Goal: Communication & Community: Answer question/provide support

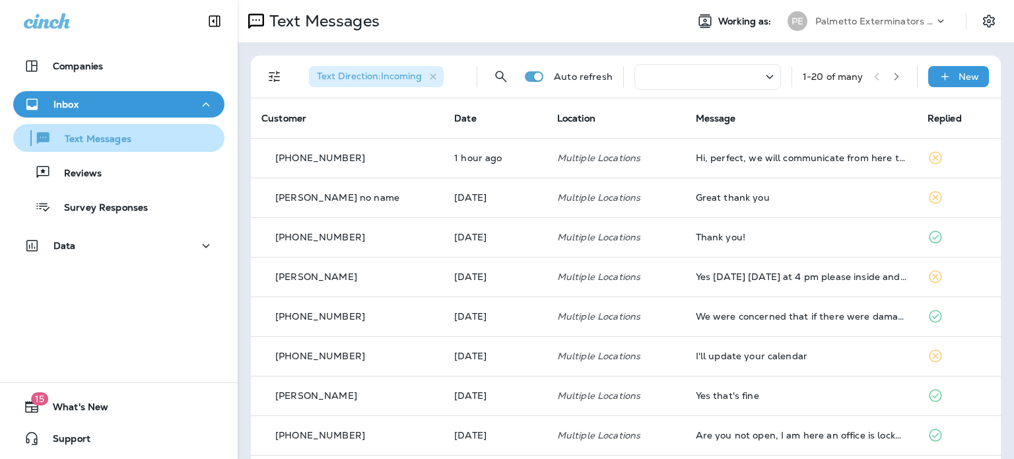
click at [82, 140] on p "Text Messages" at bounding box center [91, 139] width 80 height 13
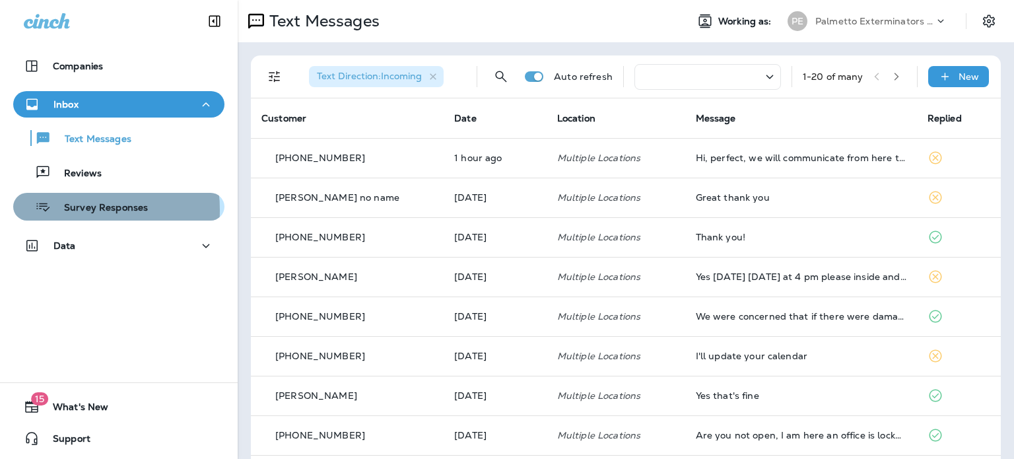
click at [69, 210] on p "Survey Responses" at bounding box center [99, 208] width 97 height 13
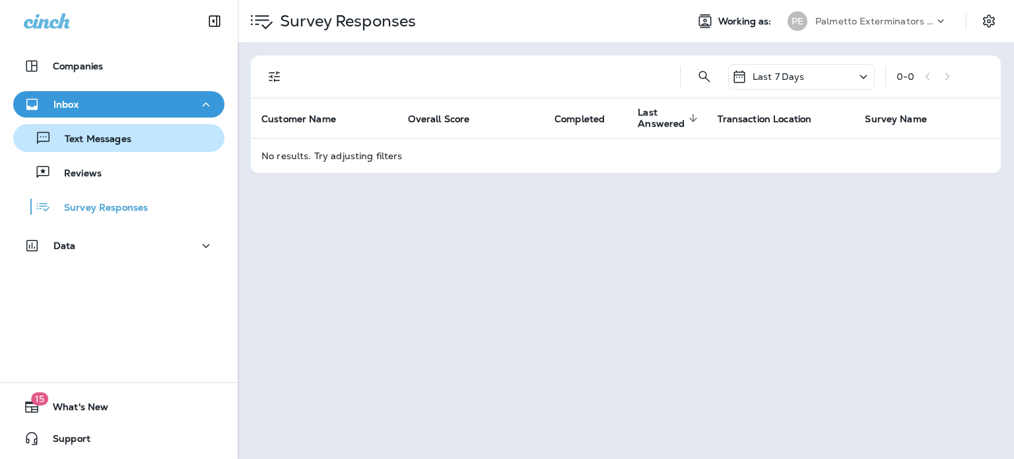
click at [103, 140] on p "Text Messages" at bounding box center [91, 139] width 80 height 13
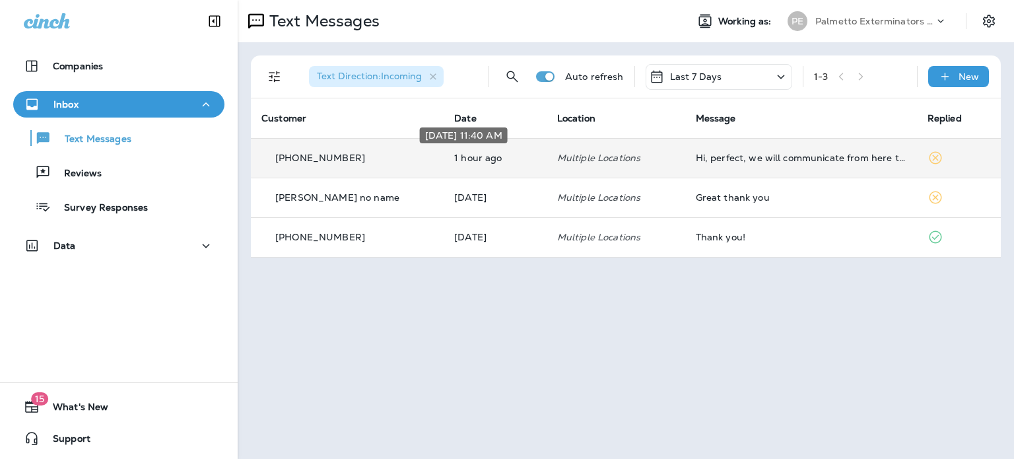
click at [454, 162] on p "1 hour ago" at bounding box center [495, 158] width 82 height 11
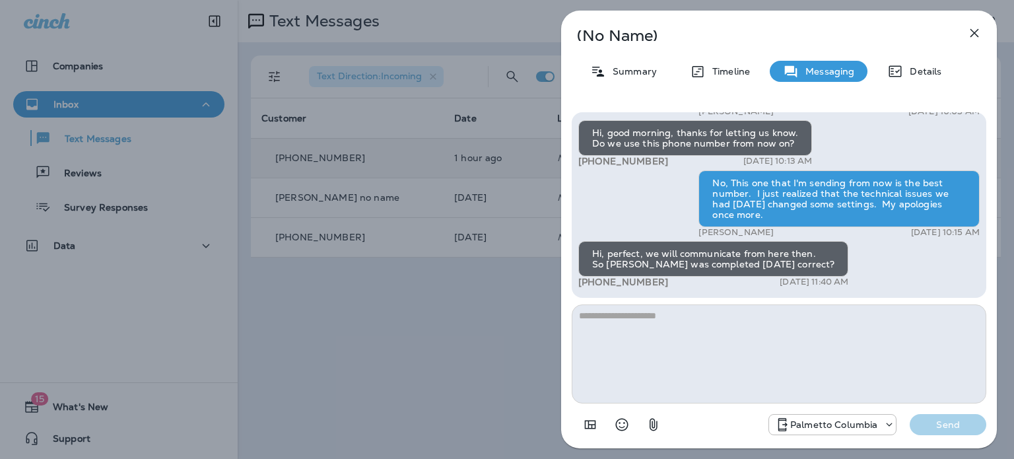
click at [969, 33] on icon "button" at bounding box center [975, 33] width 16 height 16
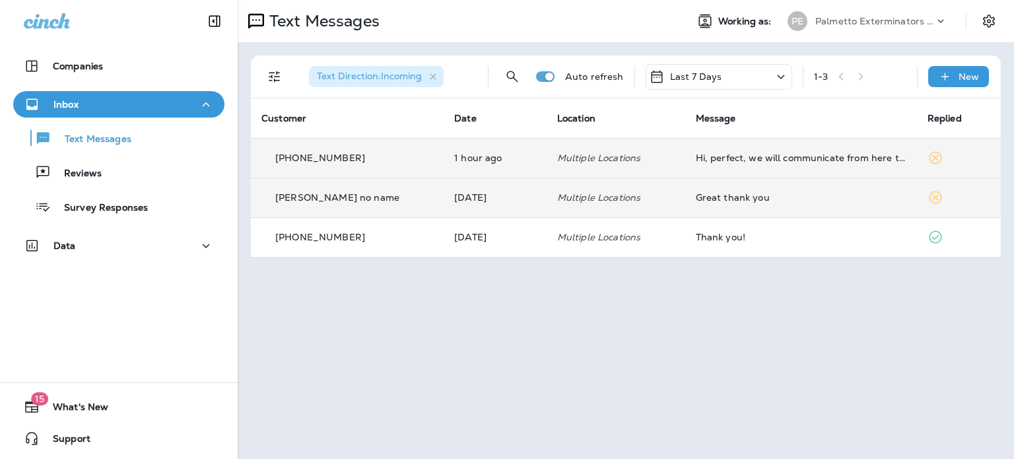
click at [719, 208] on td "Great thank you" at bounding box center [801, 198] width 232 height 40
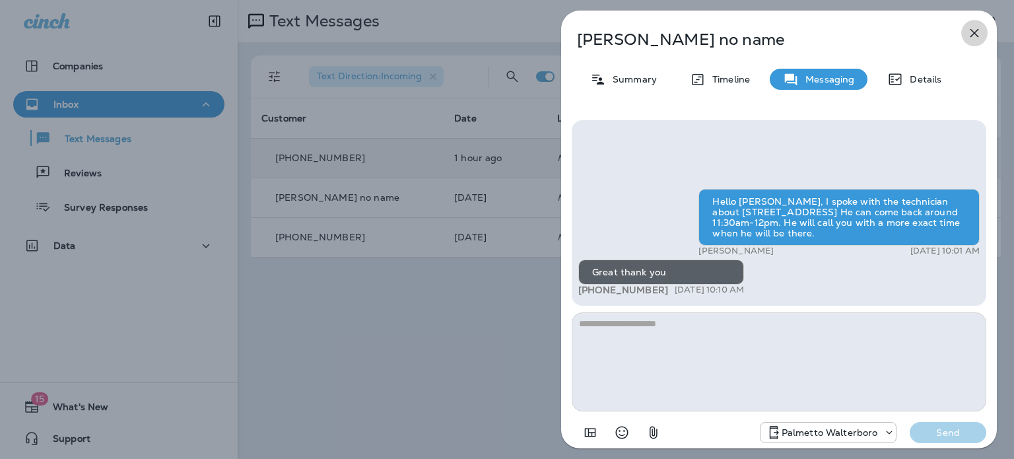
click at [973, 27] on icon "button" at bounding box center [975, 33] width 16 height 16
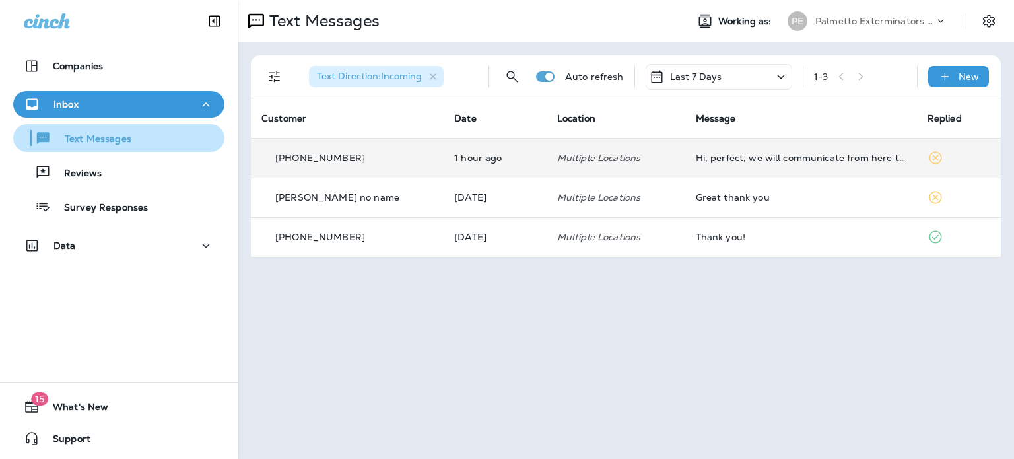
click at [90, 138] on p "Text Messages" at bounding box center [91, 139] width 80 height 13
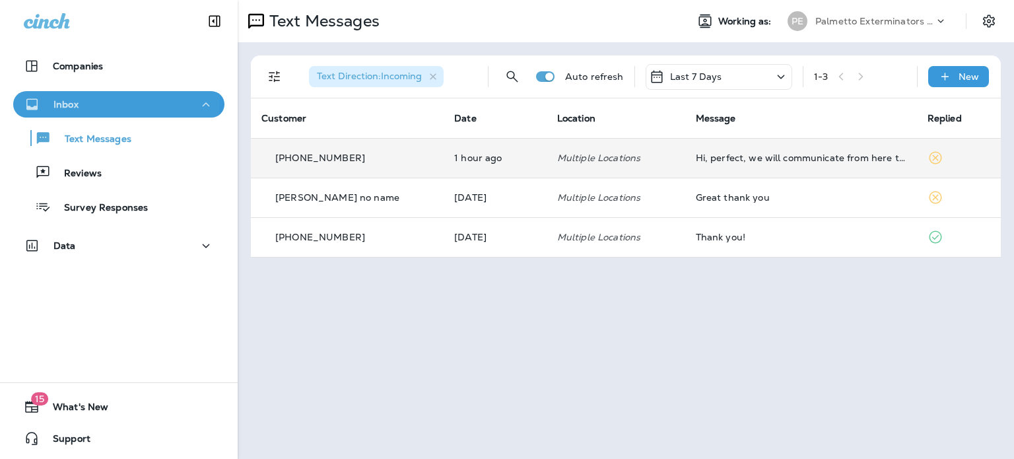
click at [59, 100] on p "Inbox" at bounding box center [65, 104] width 25 height 11
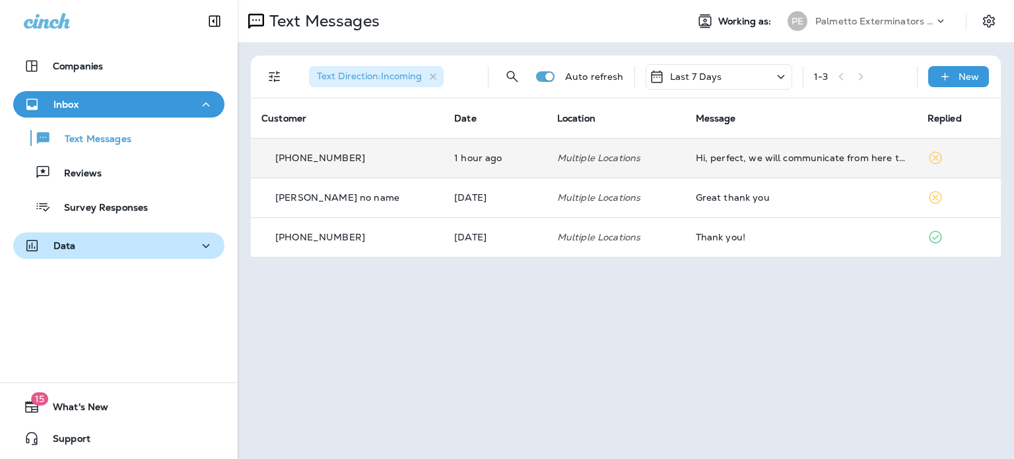
click at [198, 250] on icon "button" at bounding box center [206, 246] width 16 height 17
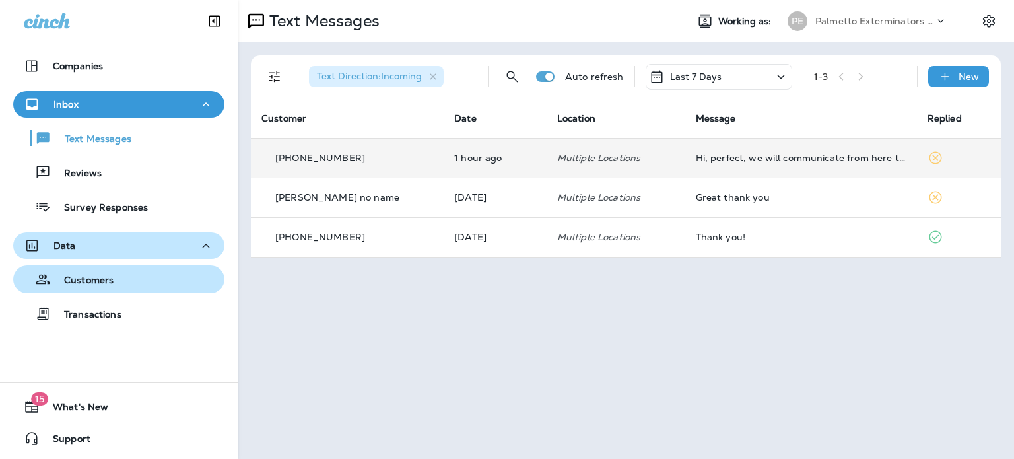
click at [95, 283] on p "Customers" at bounding box center [82, 281] width 63 height 13
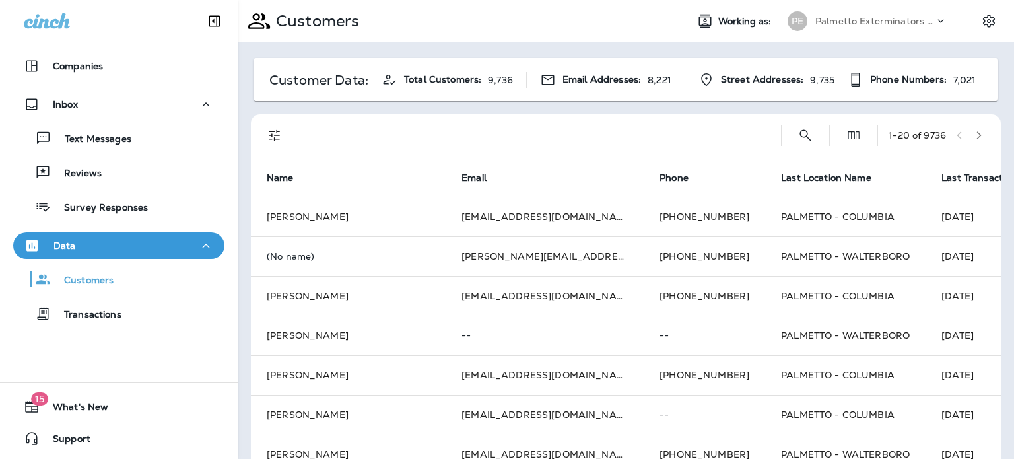
click at [941, 176] on span "Last Transaction Date" at bounding box center [991, 177] width 100 height 11
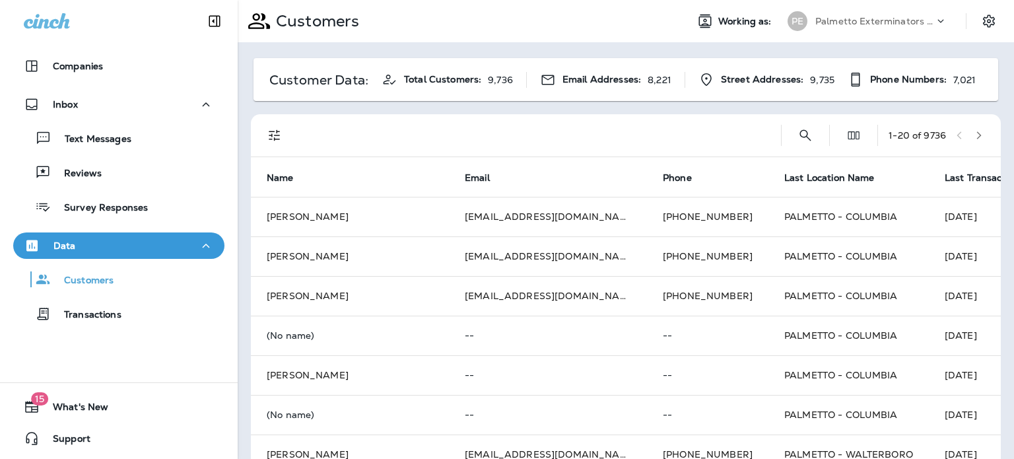
click at [945, 176] on span "Last Transaction Date" at bounding box center [995, 177] width 100 height 11
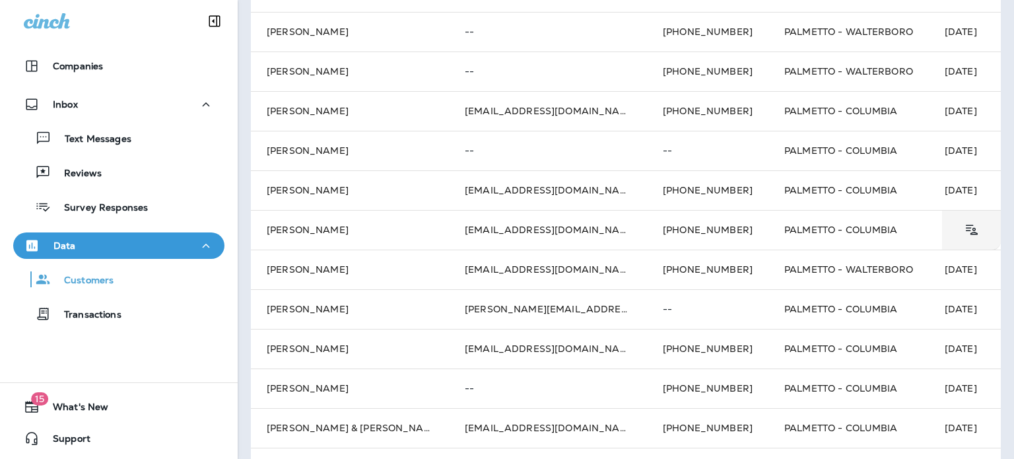
scroll to position [66, 0]
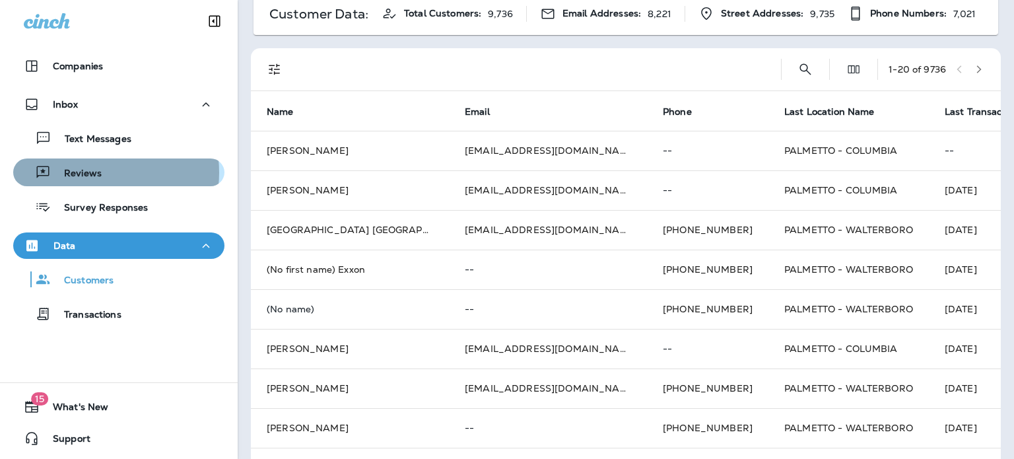
click at [95, 172] on p "Reviews" at bounding box center [76, 174] width 51 height 13
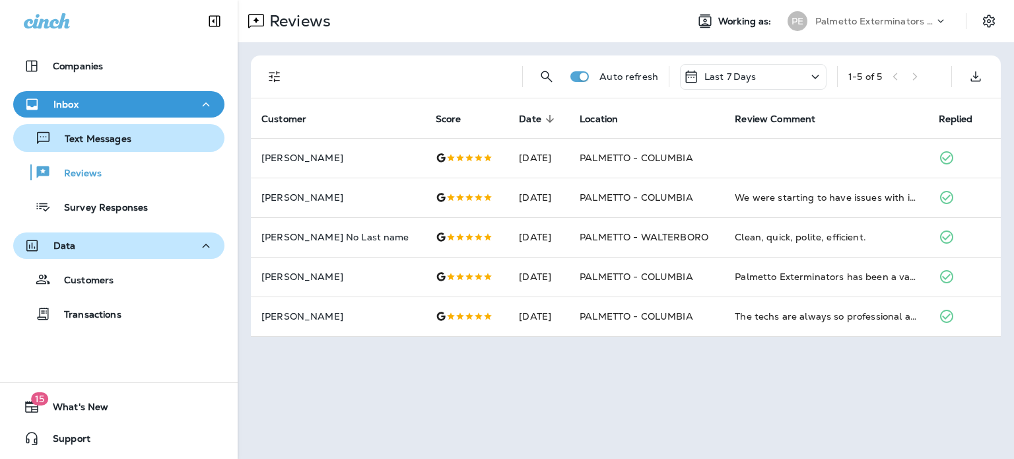
click at [86, 139] on p "Text Messages" at bounding box center [91, 139] width 80 height 13
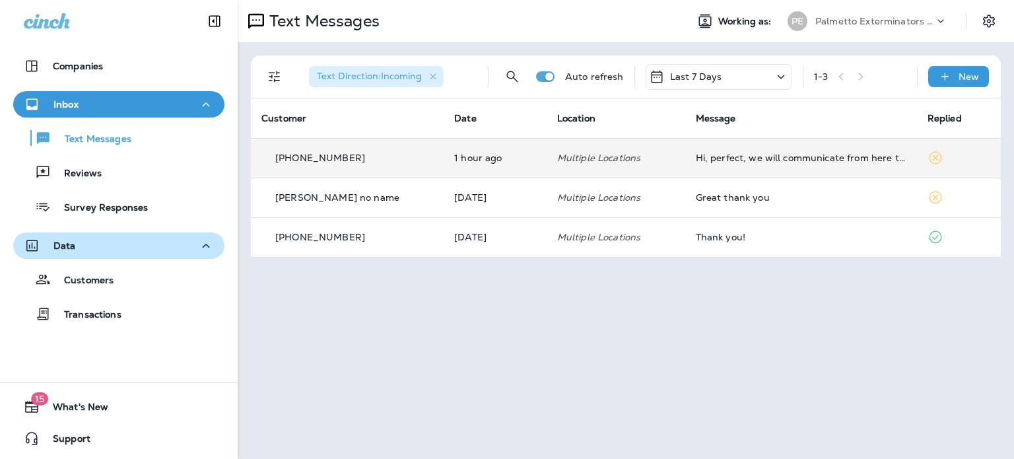
click at [765, 163] on td "Hi, perfect, we will communicate from here then. So [PERSON_NAME] was completed…" at bounding box center [801, 158] width 232 height 40
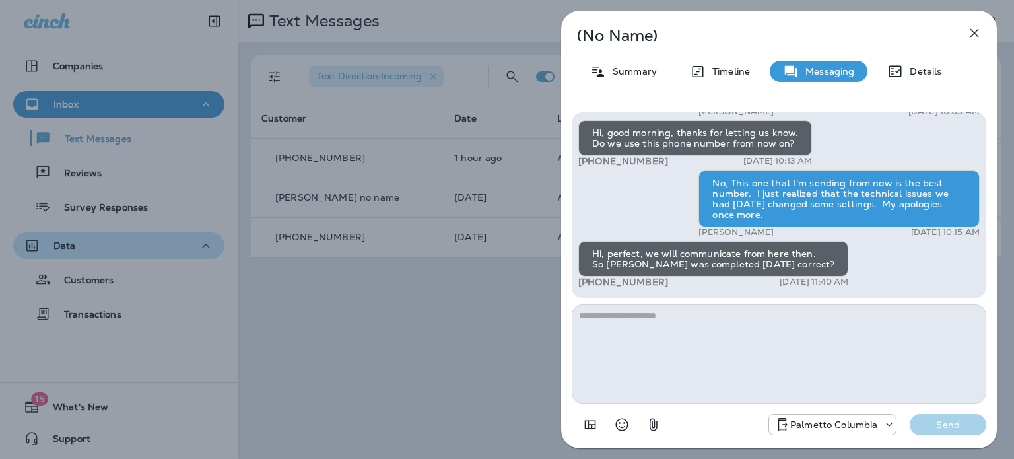
click at [973, 34] on icon "button" at bounding box center [974, 33] width 9 height 9
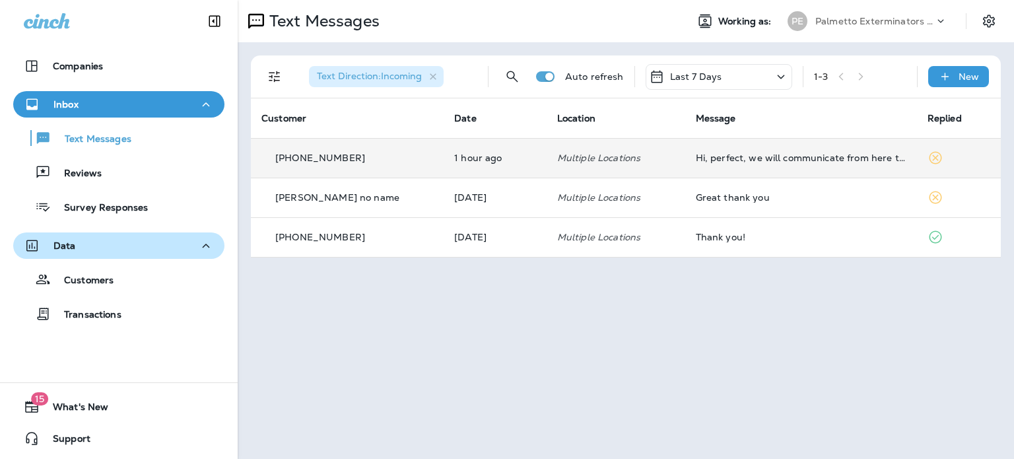
click at [557, 163] on p "Multiple Locations" at bounding box center [616, 158] width 118 height 11
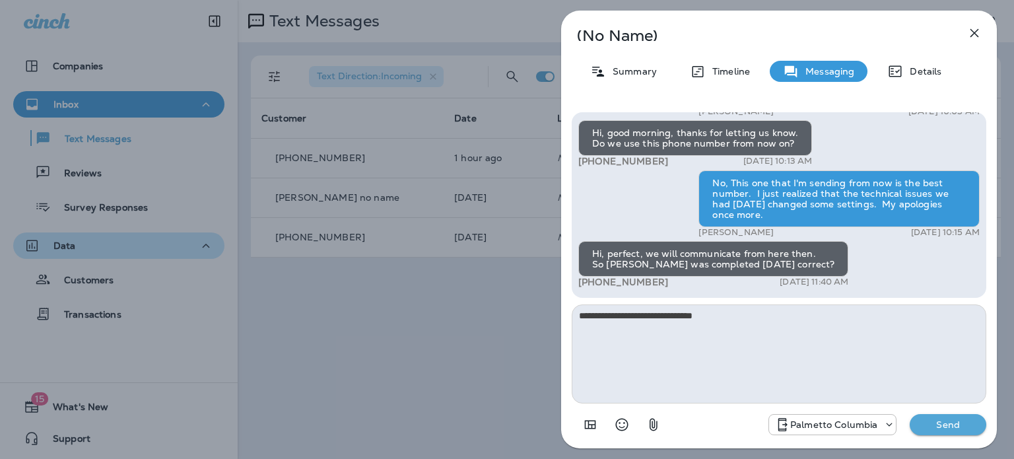
type textarea "**********"
click at [969, 423] on p "Send" at bounding box center [947, 425] width 55 height 12
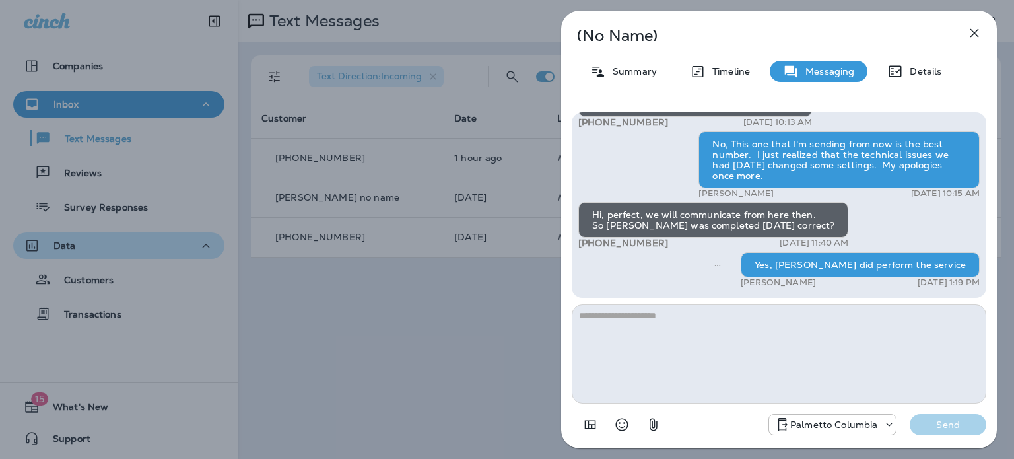
click at [974, 36] on icon "button" at bounding box center [975, 33] width 16 height 16
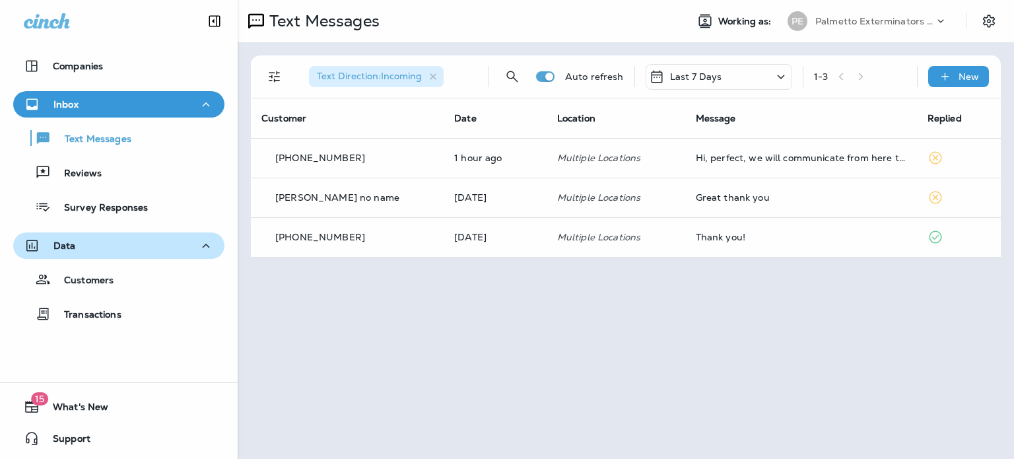
click at [547, 38] on div at bounding box center [507, 229] width 1014 height 459
